Goal: Complete application form

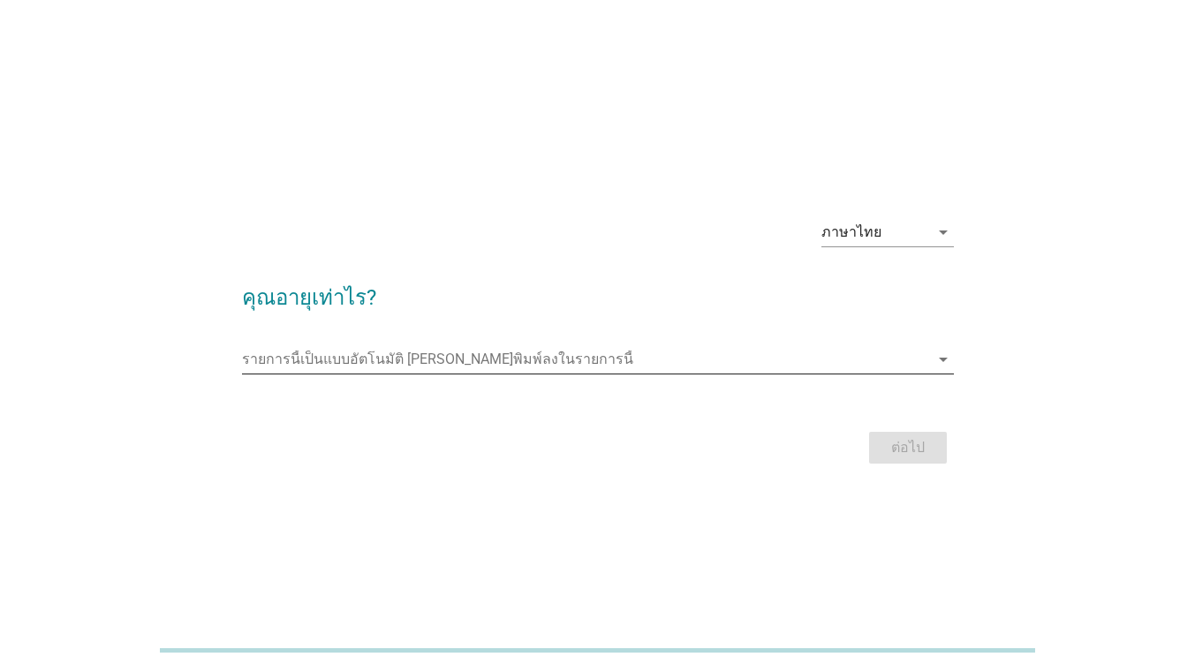
click at [938, 362] on icon "arrow_drop_down" at bounding box center [943, 359] width 21 height 21
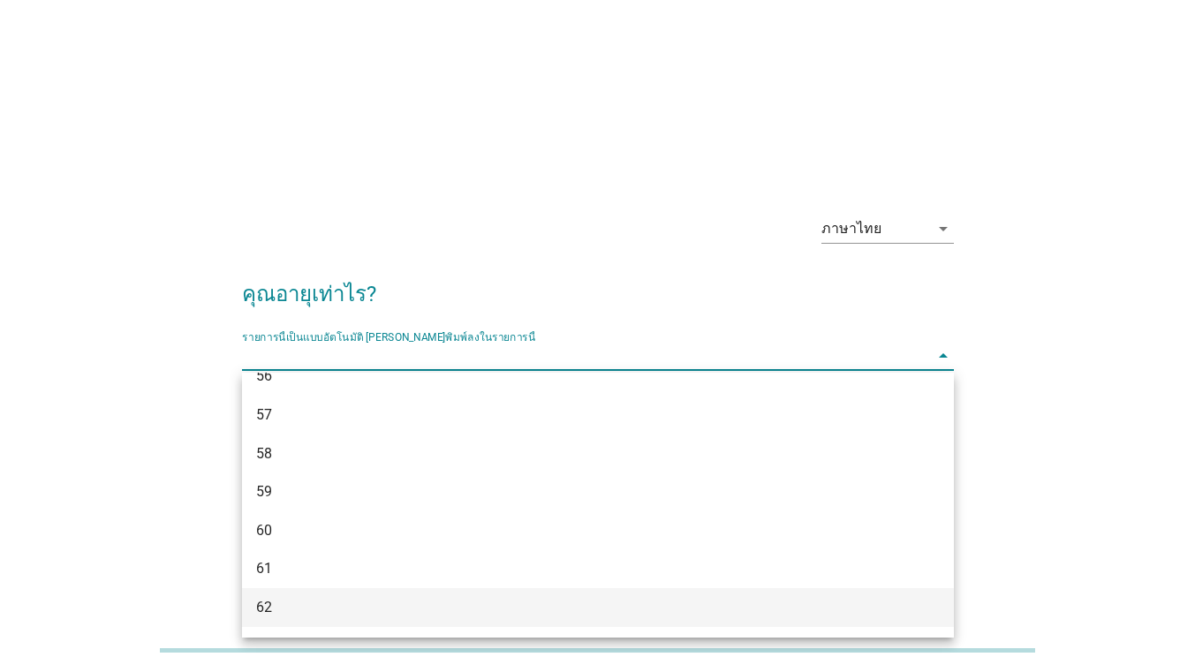
scroll to position [1467, 0]
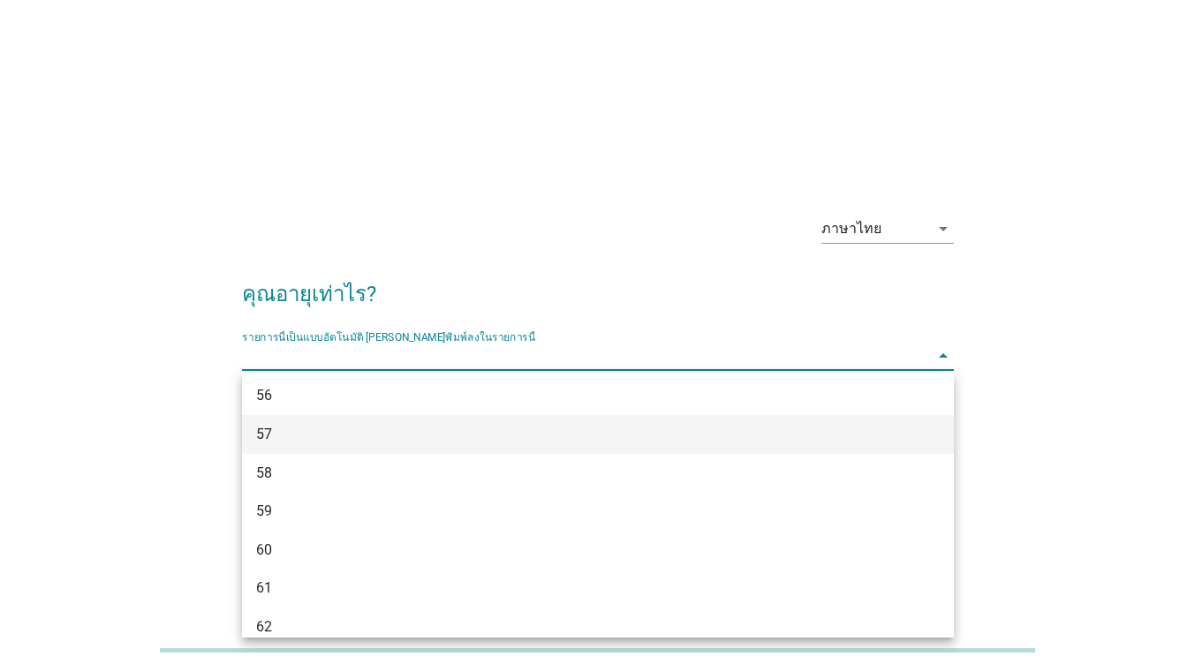
click at [269, 433] on div "57" at bounding box center [569, 434] width 627 height 21
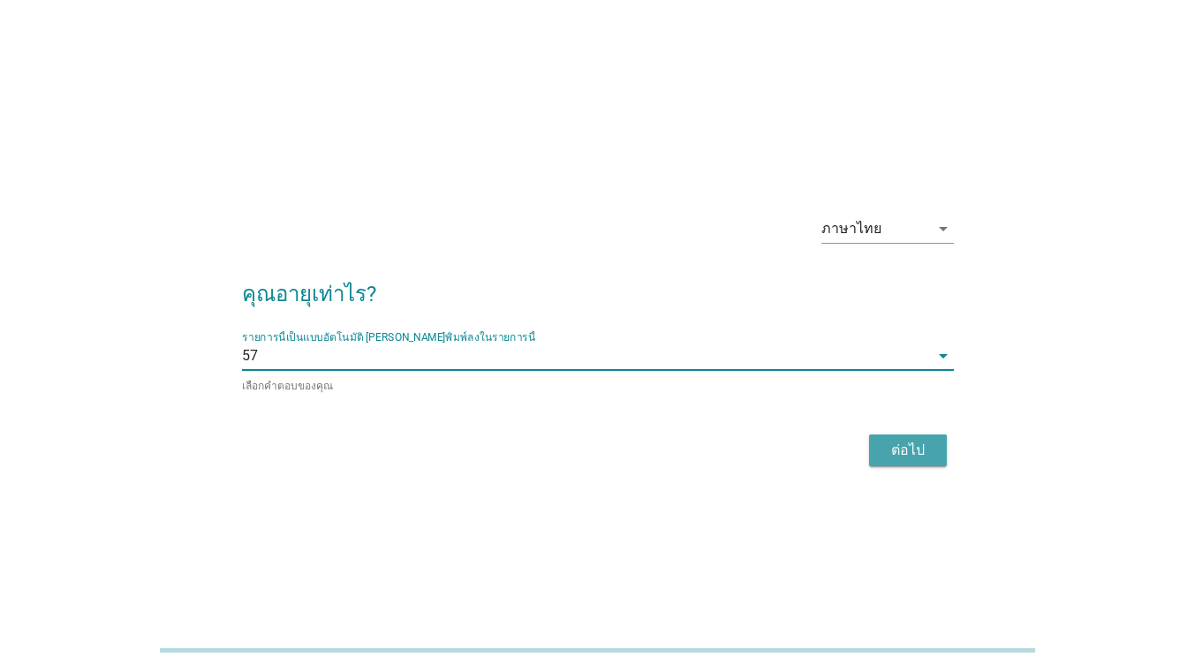
click at [909, 451] on div "ต่อไป" at bounding box center [908, 450] width 49 height 21
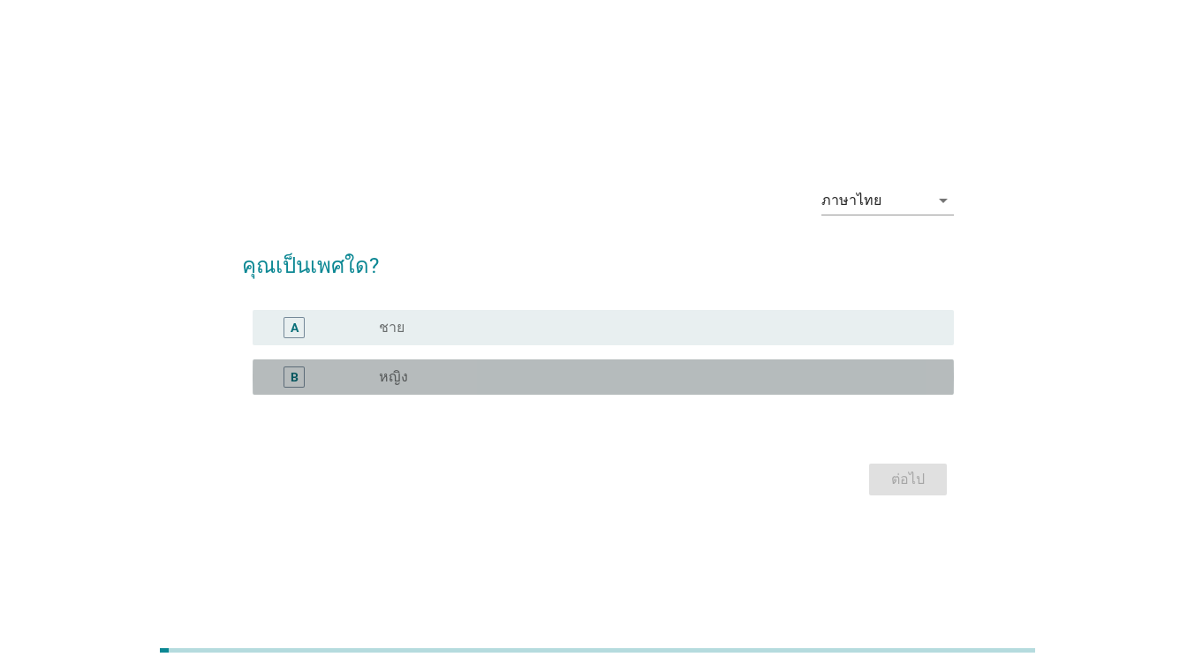
click at [447, 375] on div "radio_button_unchecked หญิง" at bounding box center [652, 377] width 547 height 18
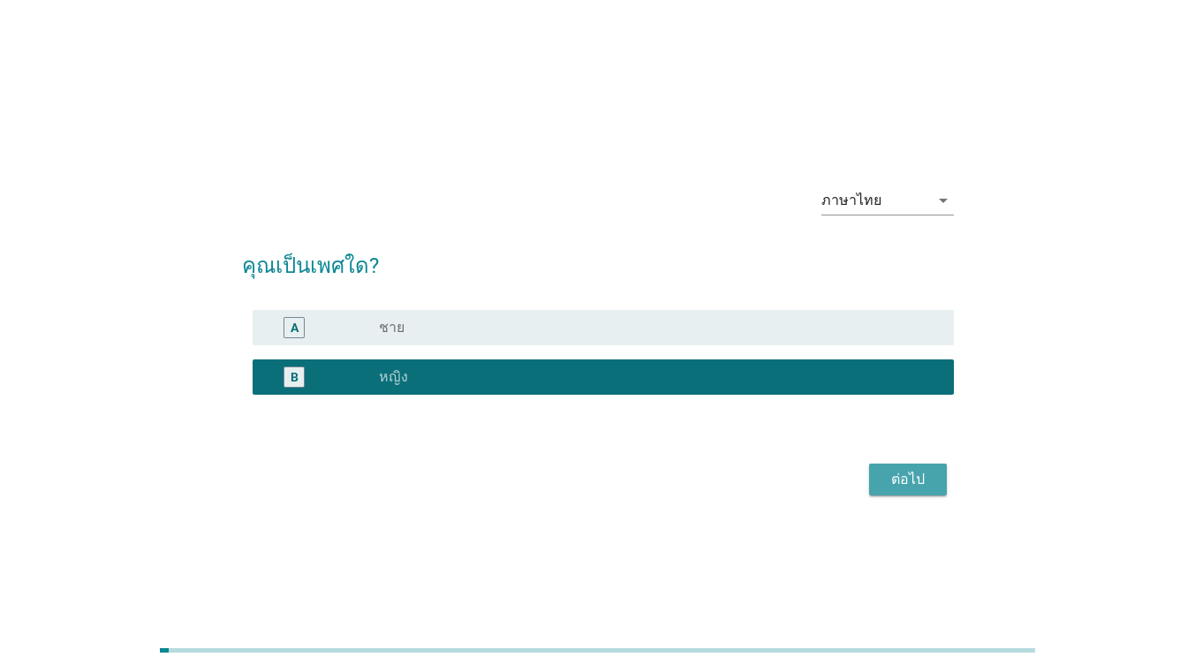
click at [925, 480] on div "ต่อไป" at bounding box center [908, 479] width 49 height 21
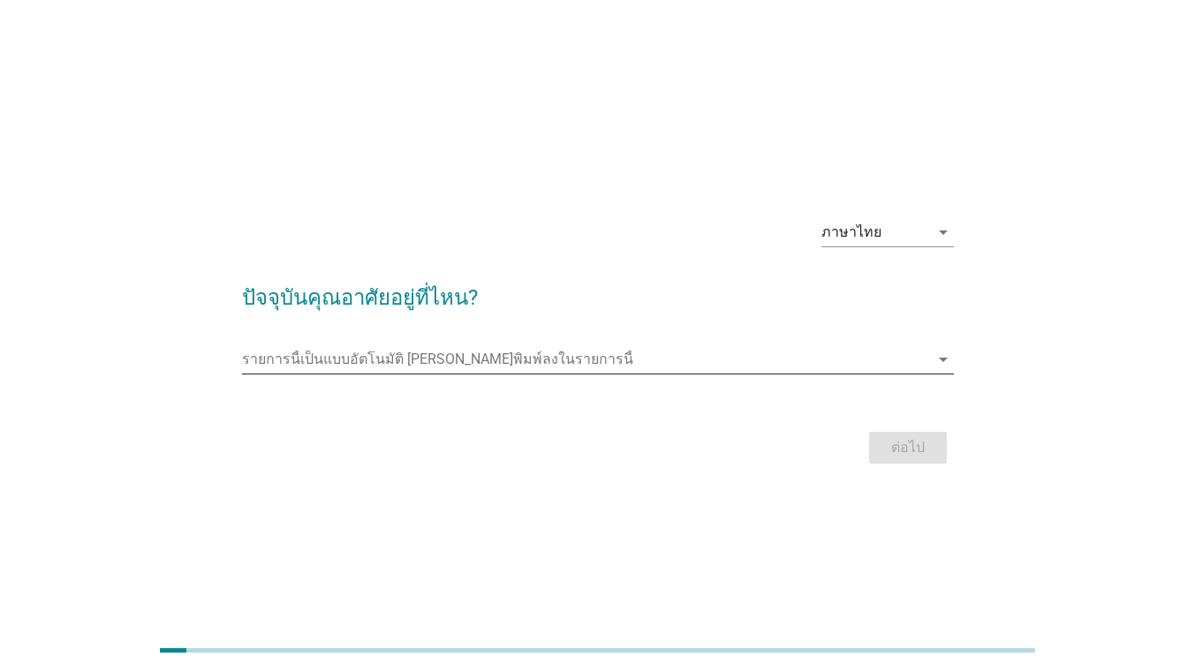
click at [943, 357] on icon "arrow_drop_down" at bounding box center [943, 359] width 21 height 21
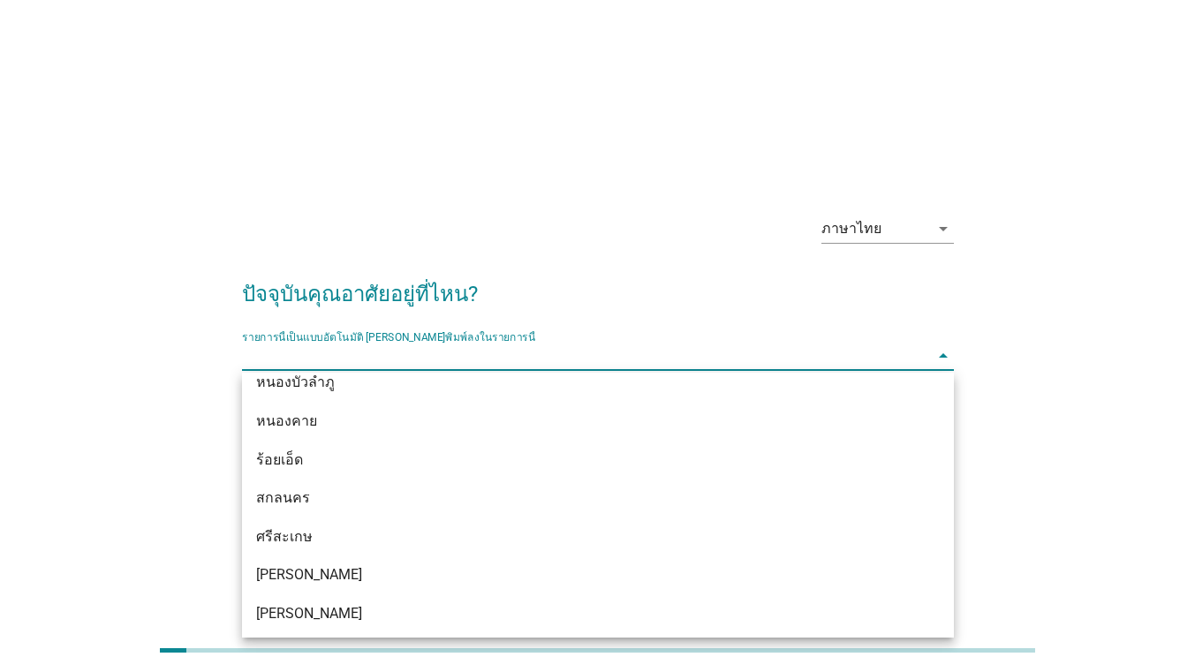
scroll to position [442, 0]
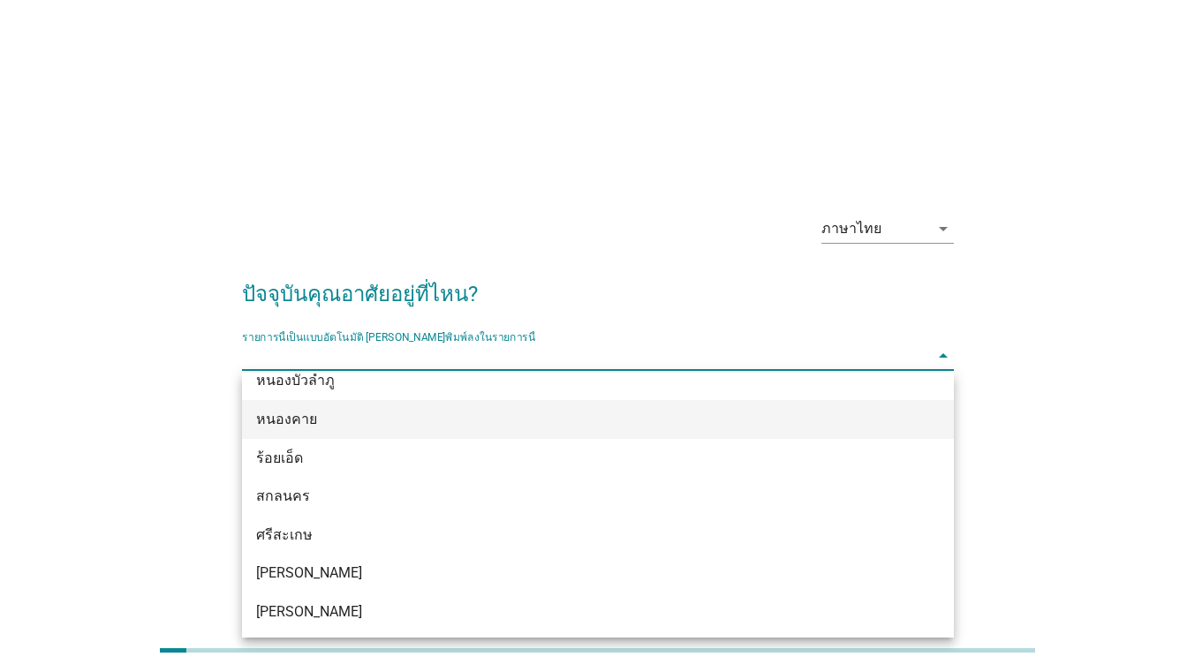
type input "d"
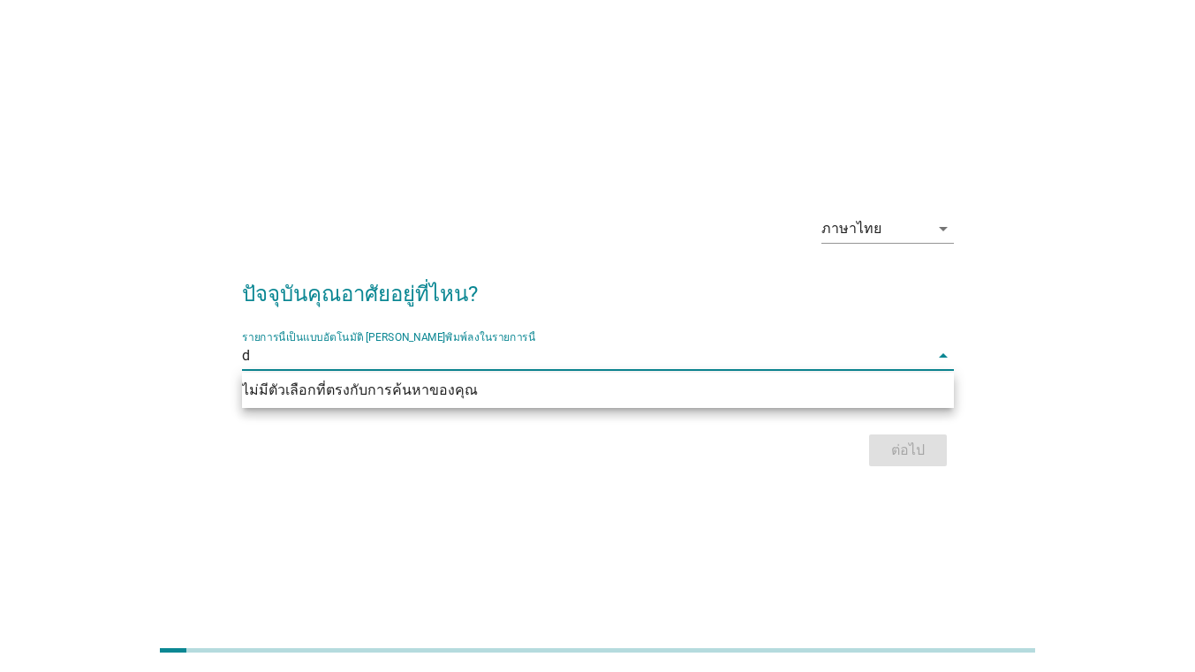
scroll to position [0, 0]
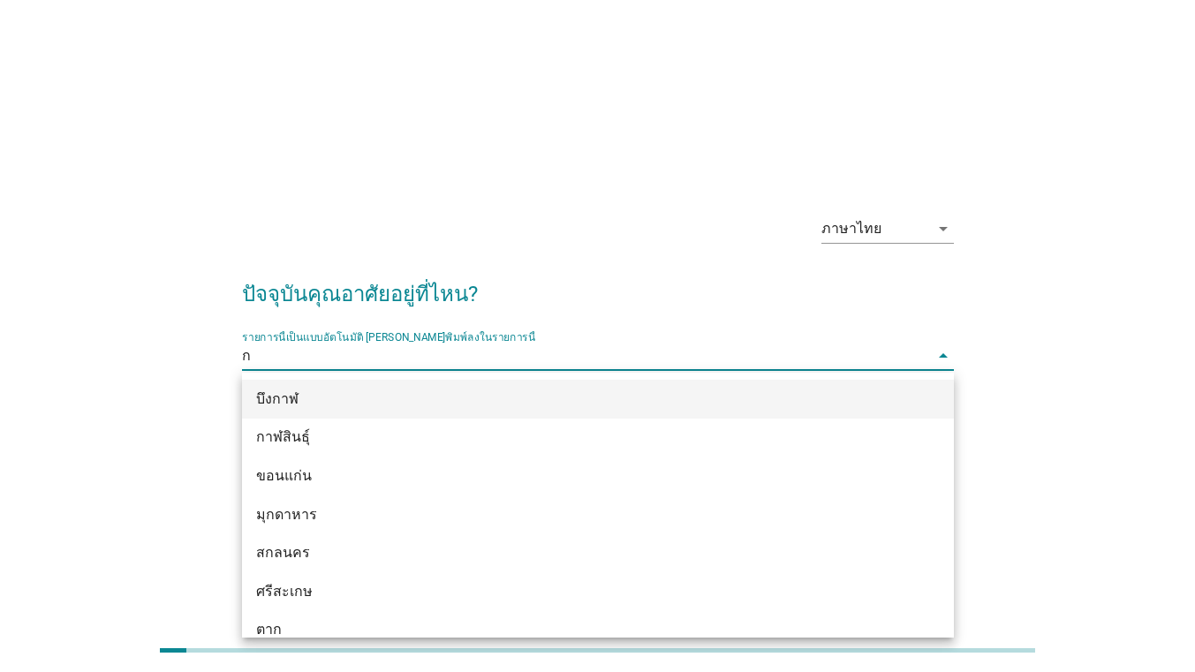
type input "กร"
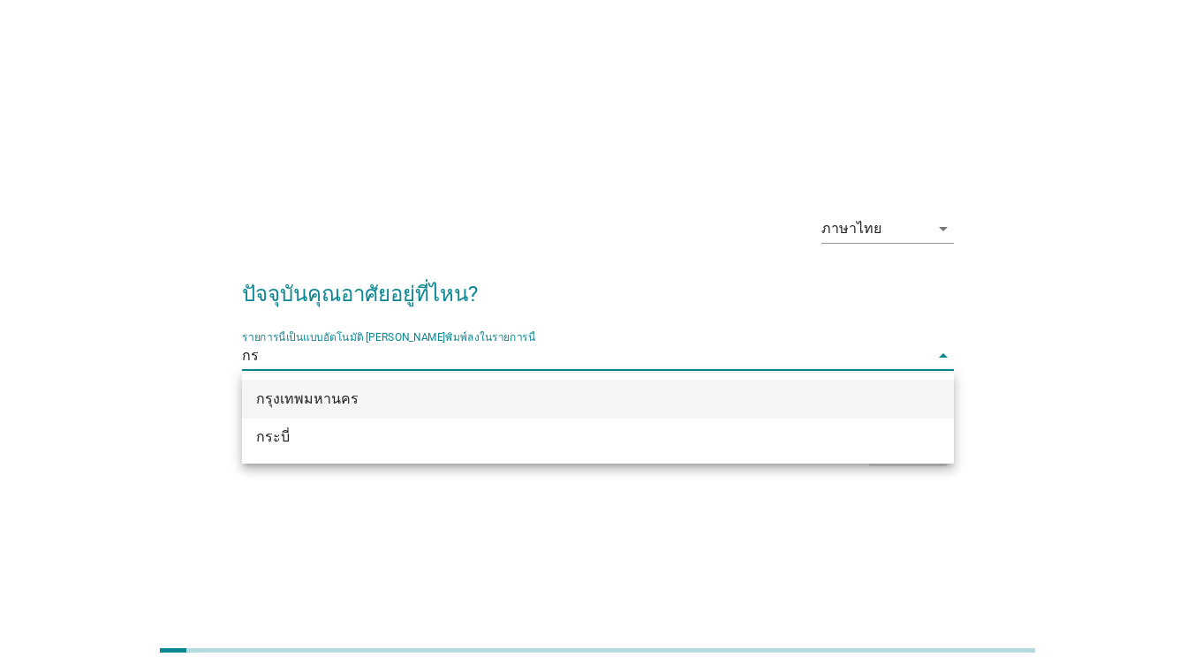
click at [296, 405] on div "กรุงเทพมหานคร" at bounding box center [569, 399] width 627 height 21
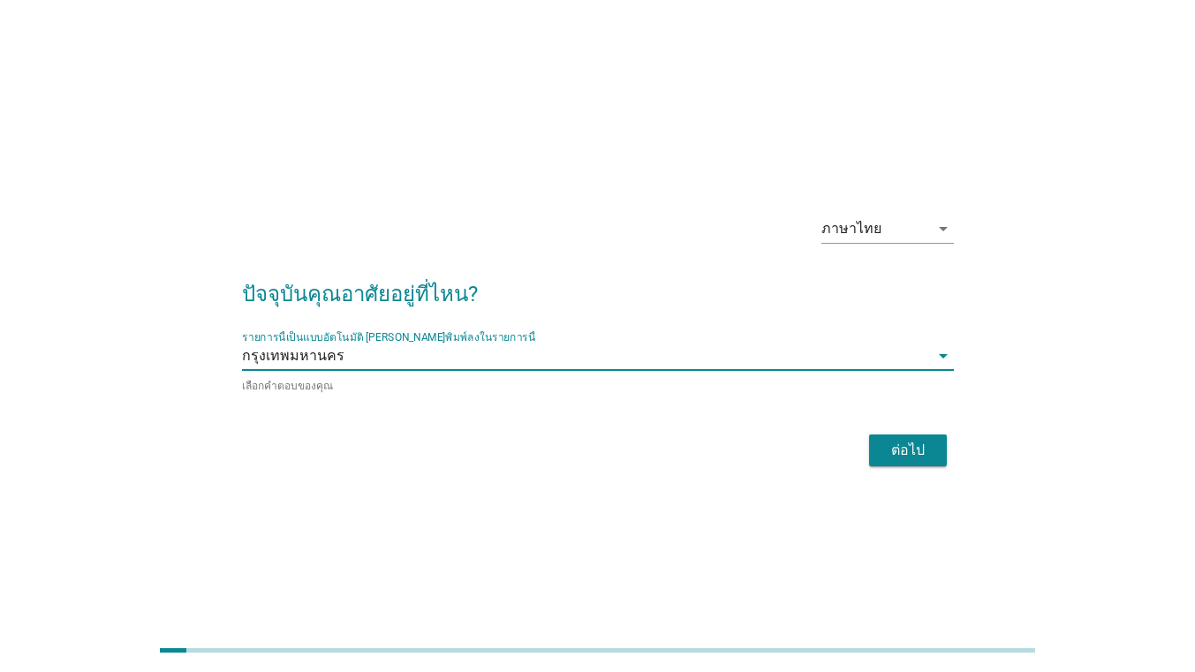
click at [895, 456] on div "ต่อไป" at bounding box center [908, 450] width 49 height 21
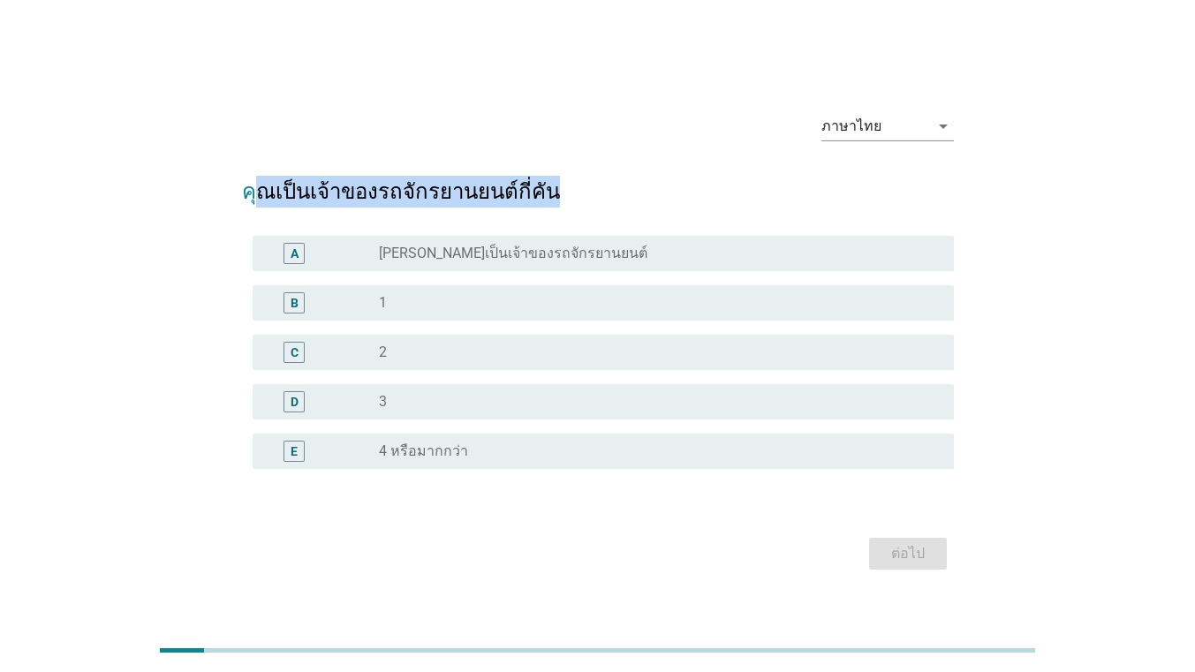
drag, startPoint x: 259, startPoint y: 187, endPoint x: 544, endPoint y: 198, distance: 285.6
click at [544, 198] on h2 "คุณเป็นเจ้าของรถจักรยานยนต์กี่คัน" at bounding box center [598, 182] width 712 height 49
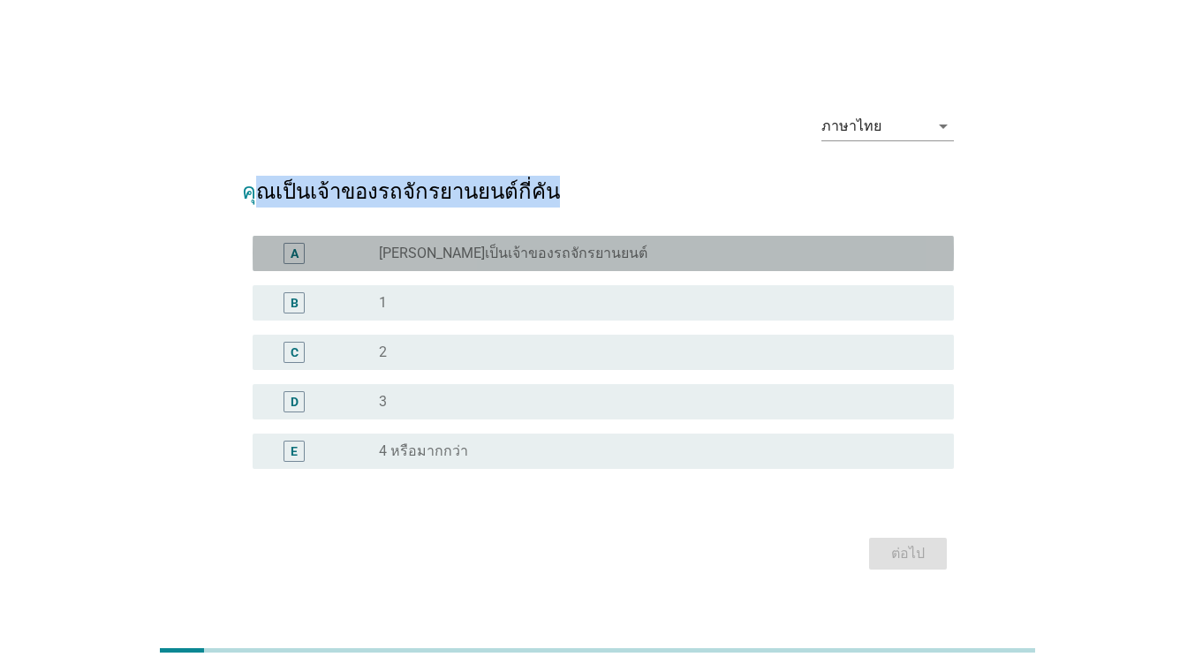
click at [458, 257] on label "[PERSON_NAME]เป็นเจ้าของรถจักรยานยนต์" at bounding box center [513, 254] width 269 height 18
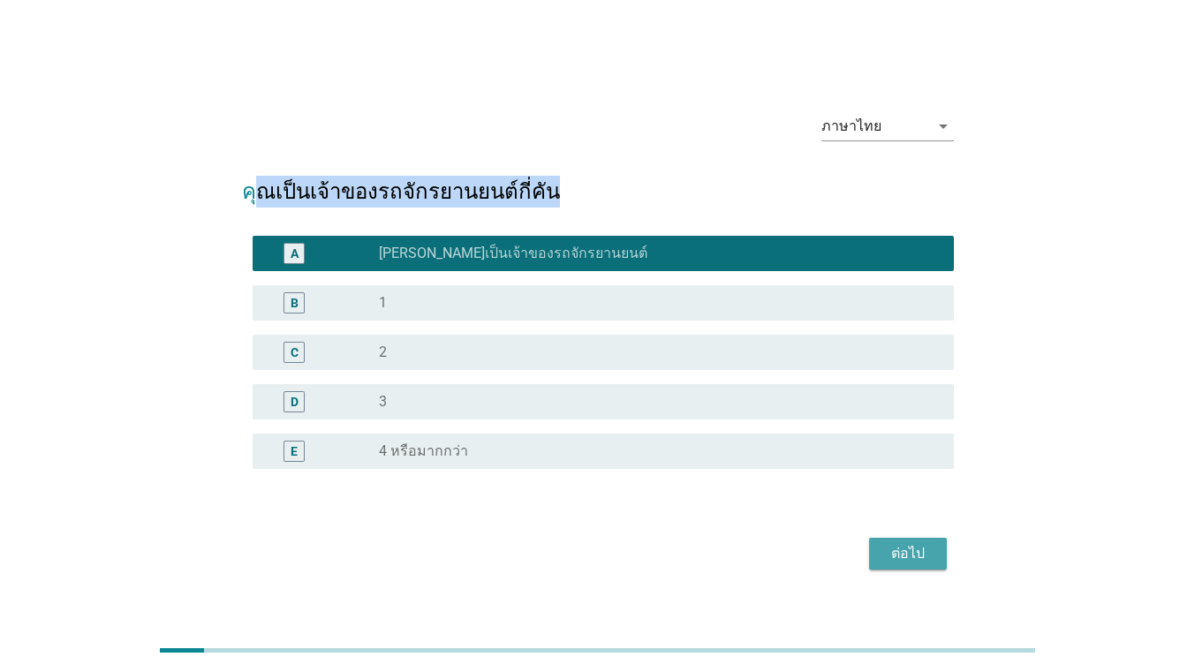
click at [905, 556] on div "ต่อไป" at bounding box center [908, 553] width 49 height 21
